Goal: Information Seeking & Learning: Learn about a topic

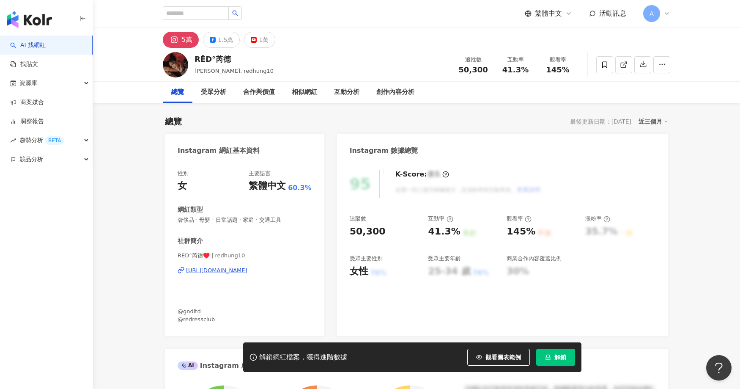
scroll to position [52, 0]
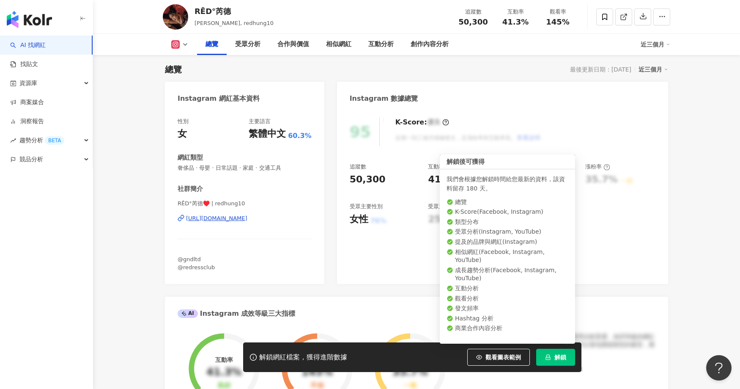
click at [564, 355] on span "解鎖" at bounding box center [560, 356] width 12 height 7
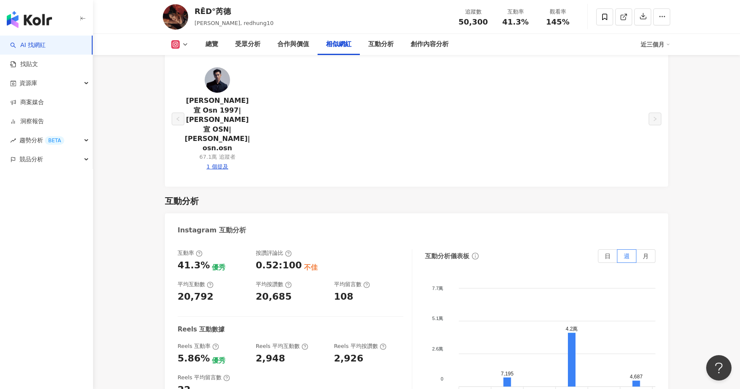
scroll to position [1658, 0]
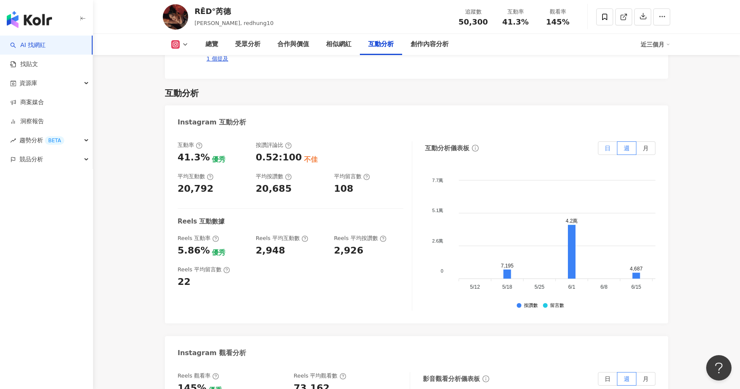
click at [612, 141] on label "日" at bounding box center [607, 148] width 19 height 14
click at [605, 145] on span "日" at bounding box center [608, 148] width 6 height 7
click at [633, 141] on label "週" at bounding box center [626, 148] width 19 height 14
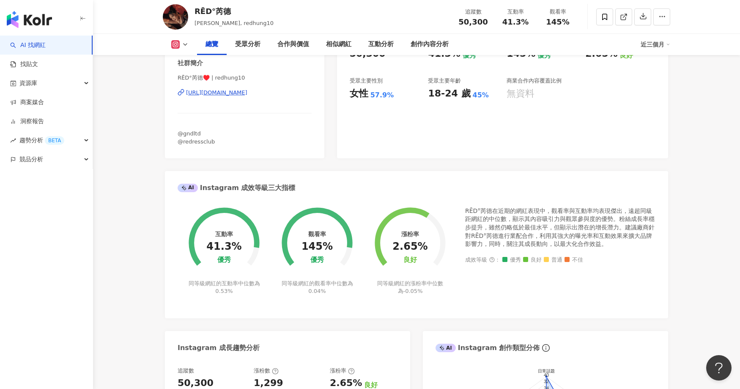
scroll to position [0, 0]
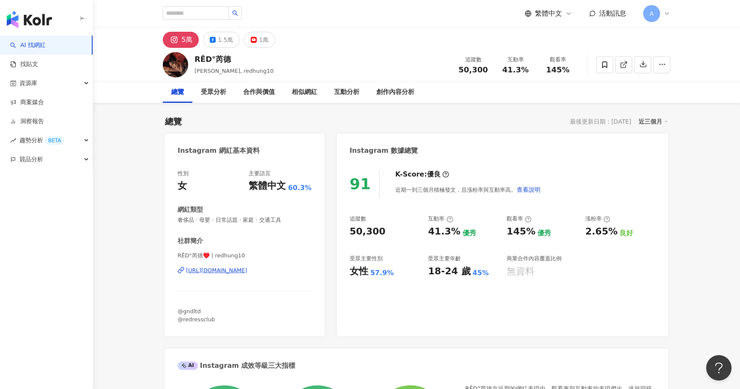
click at [247, 267] on div "https://www.instagram.com/redhung10/" at bounding box center [216, 270] width 61 height 8
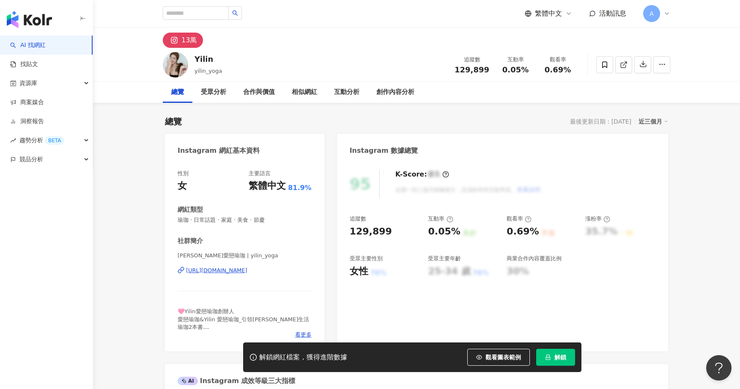
click at [247, 268] on div "https://www.instagram.com/yilin_yoga/" at bounding box center [216, 270] width 61 height 8
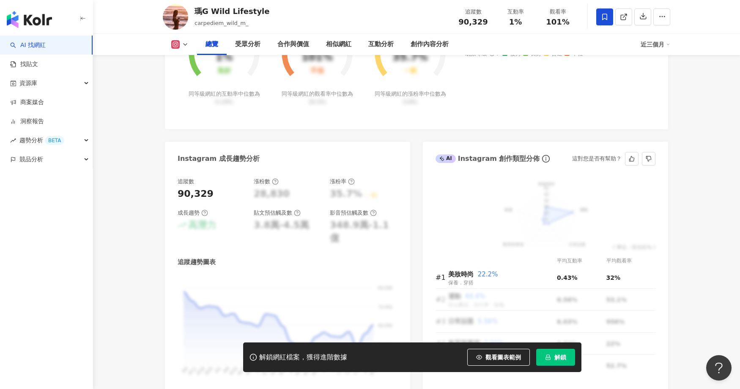
scroll to position [783, 0]
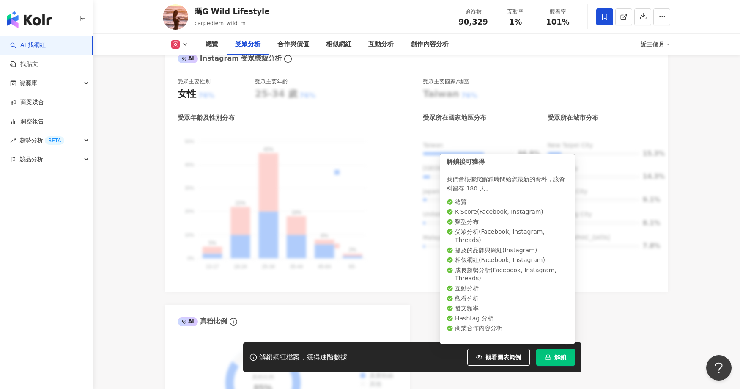
click at [548, 362] on button "解鎖" at bounding box center [555, 356] width 39 height 17
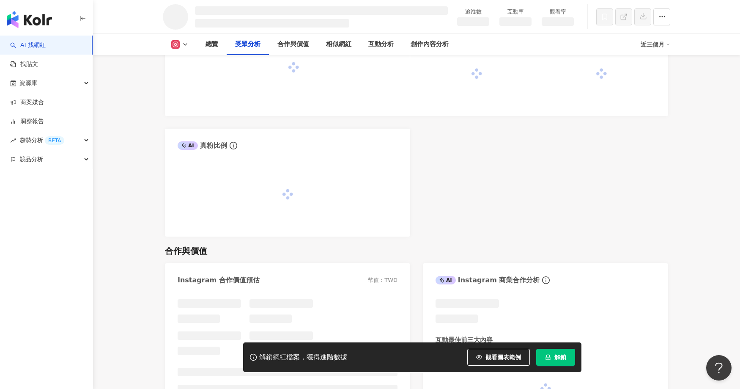
scroll to position [755, 0]
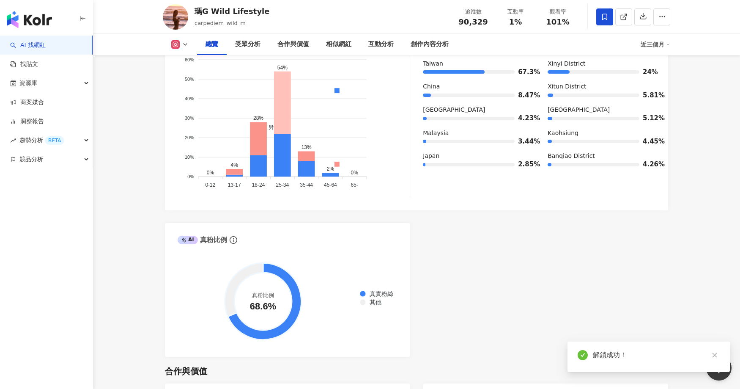
scroll to position [677, 0]
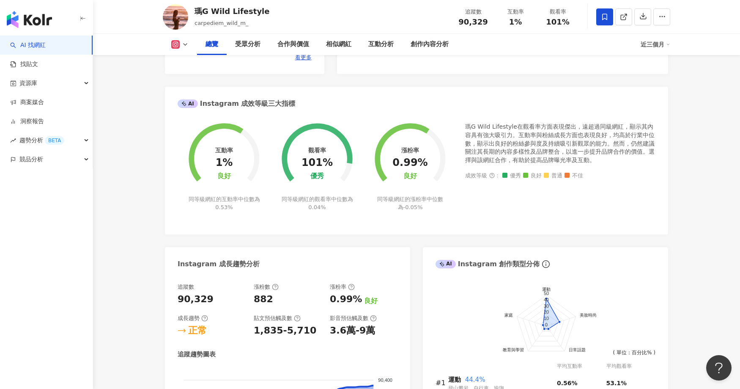
scroll to position [0, 0]
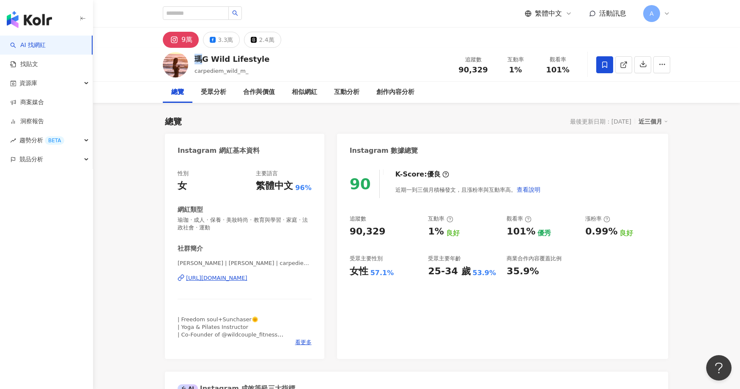
drag, startPoint x: 196, startPoint y: 60, endPoint x: 205, endPoint y: 59, distance: 9.3
click at [205, 60] on div "瑪G Wild Lifestyle" at bounding box center [231, 59] width 75 height 11
click at [207, 59] on div "瑪G Wild Lifestyle" at bounding box center [231, 59] width 75 height 11
drag, startPoint x: 207, startPoint y: 60, endPoint x: 197, endPoint y: 60, distance: 9.3
click at [197, 60] on div "瑪G Wild Lifestyle" at bounding box center [231, 59] width 75 height 11
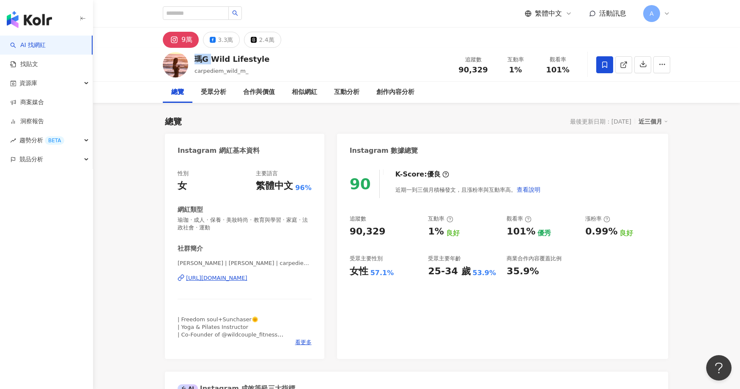
copy div "瑪G"
click at [247, 277] on div "[URL][DOMAIN_NAME]" at bounding box center [216, 278] width 61 height 8
